Goal: Transaction & Acquisition: Purchase product/service

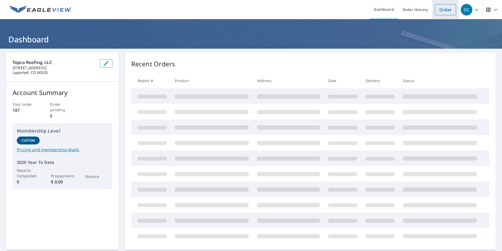
click at [442, 11] on link "Order" at bounding box center [445, 9] width 21 height 11
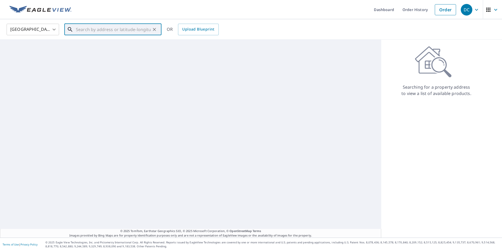
click at [76, 28] on input "text" at bounding box center [113, 29] width 75 height 15
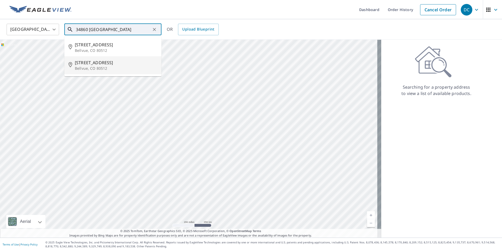
click at [92, 66] on p "Bellvue, CO 80512" at bounding box center [116, 68] width 82 height 5
type input "[STREET_ADDRESS]"
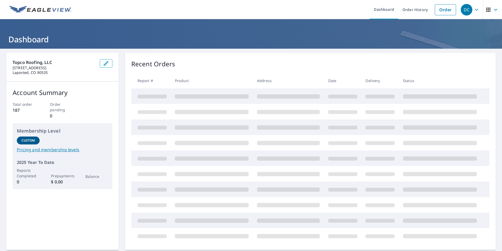
click at [444, 14] on link "Order" at bounding box center [445, 9] width 21 height 11
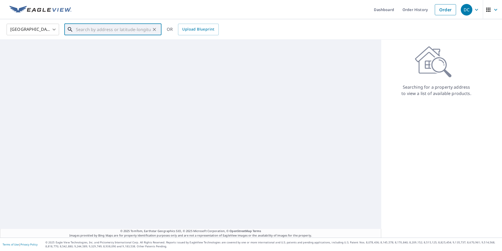
click at [80, 31] on input "text" at bounding box center [113, 29] width 75 height 15
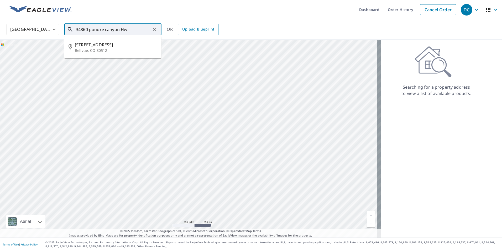
type input "34860 poudre canyon Hwy"
click at [155, 30] on icon "Clear" at bounding box center [154, 29] width 5 height 5
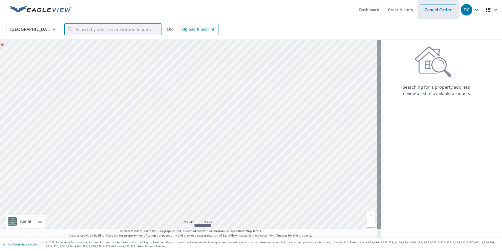
click at [445, 13] on link "Cancel Order" at bounding box center [438, 9] width 36 height 11
